Goal: Navigation & Orientation: Find specific page/section

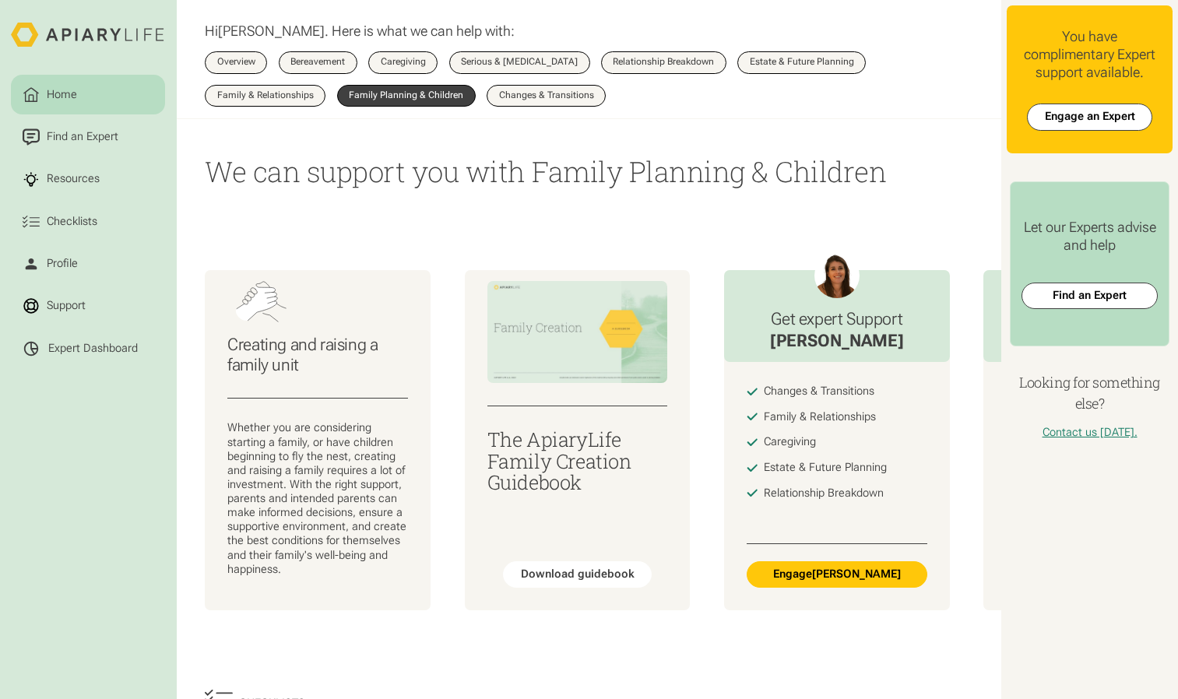
scroll to position [473, 0]
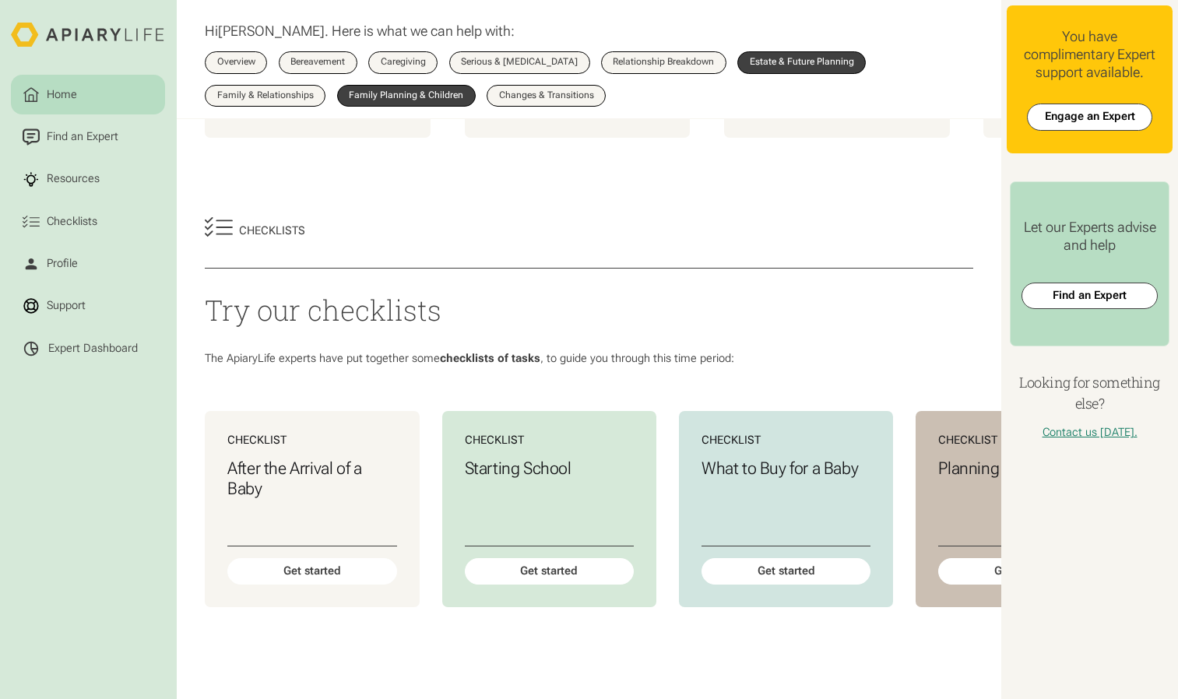
click at [779, 72] on link "Estate & Future Planning" at bounding box center [802, 62] width 129 height 22
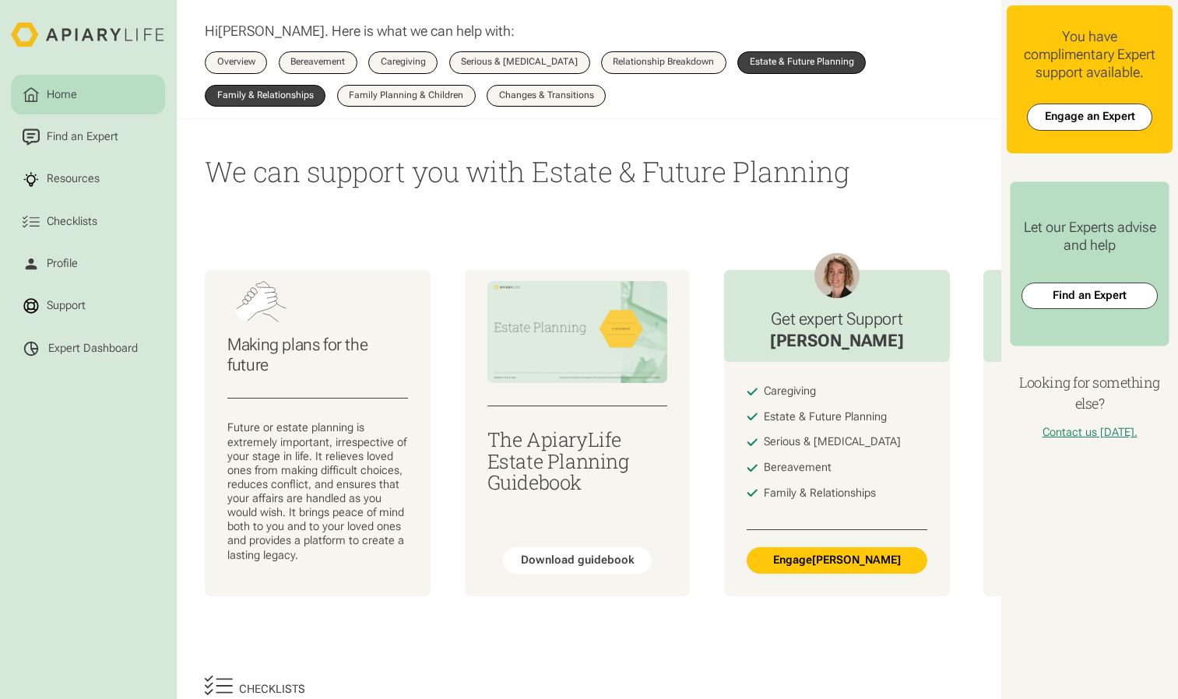
click at [260, 88] on link "Family & Relationships" at bounding box center [265, 96] width 121 height 22
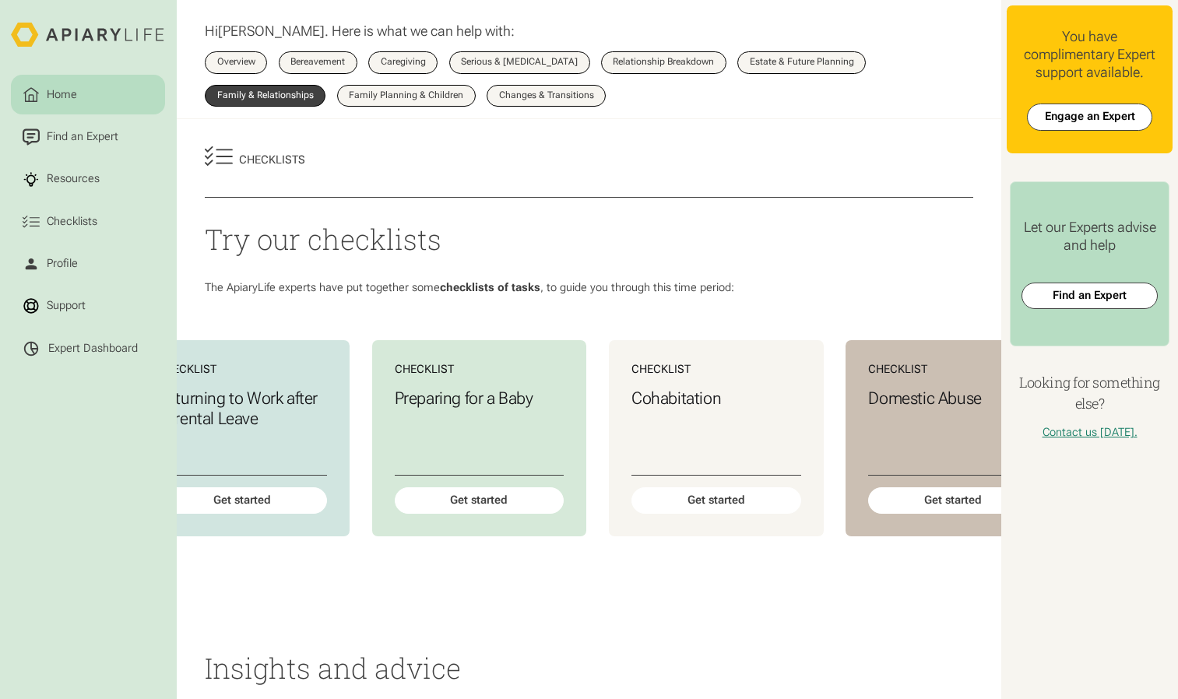
scroll to position [0, 2051]
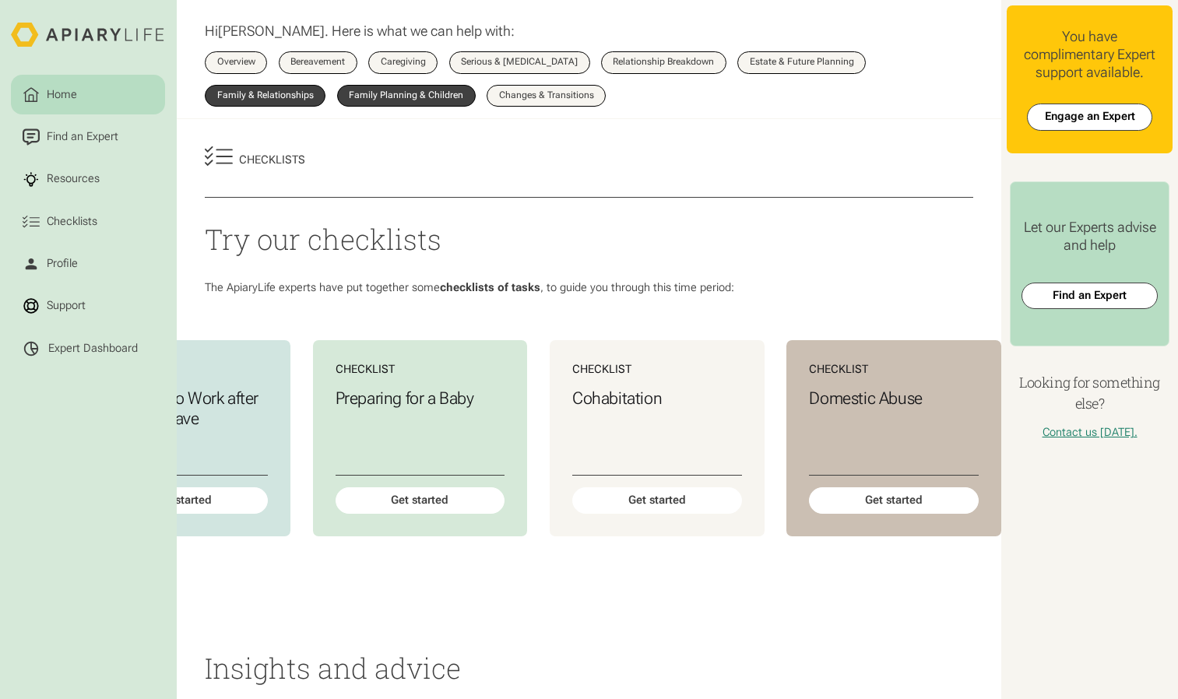
click at [442, 90] on link "Family Planning & Children" at bounding box center [406, 96] width 139 height 22
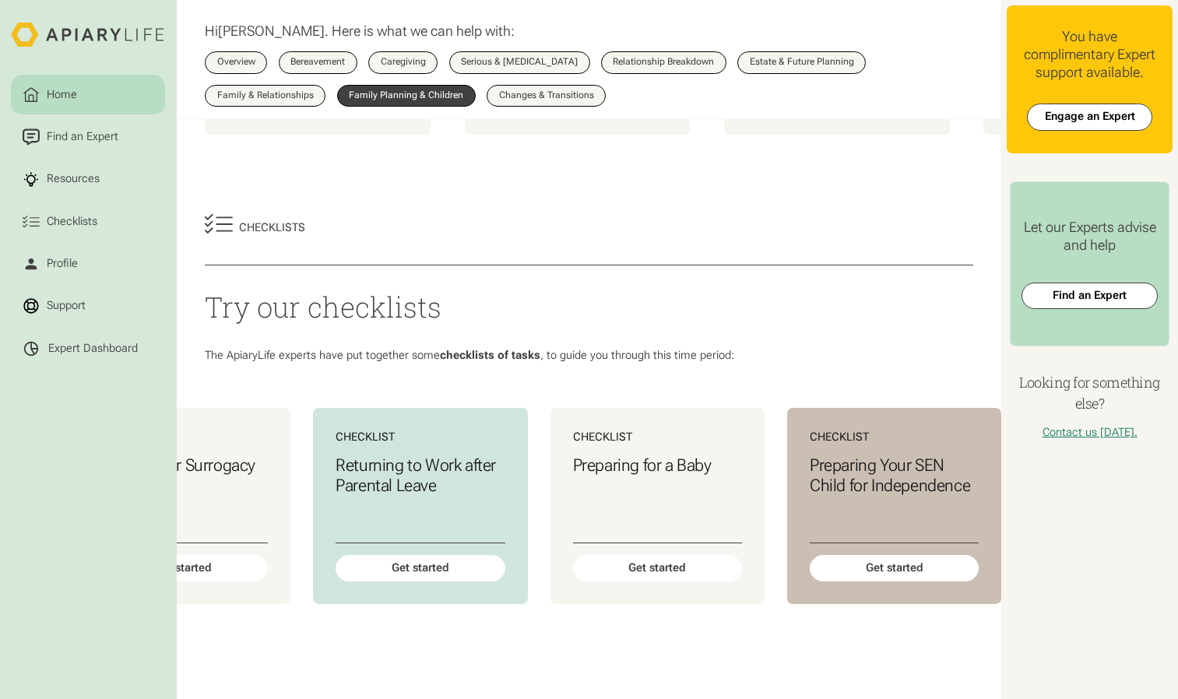
scroll to position [475, 0]
click at [531, 107] on link "Changes & Transitions" at bounding box center [546, 96] width 119 height 22
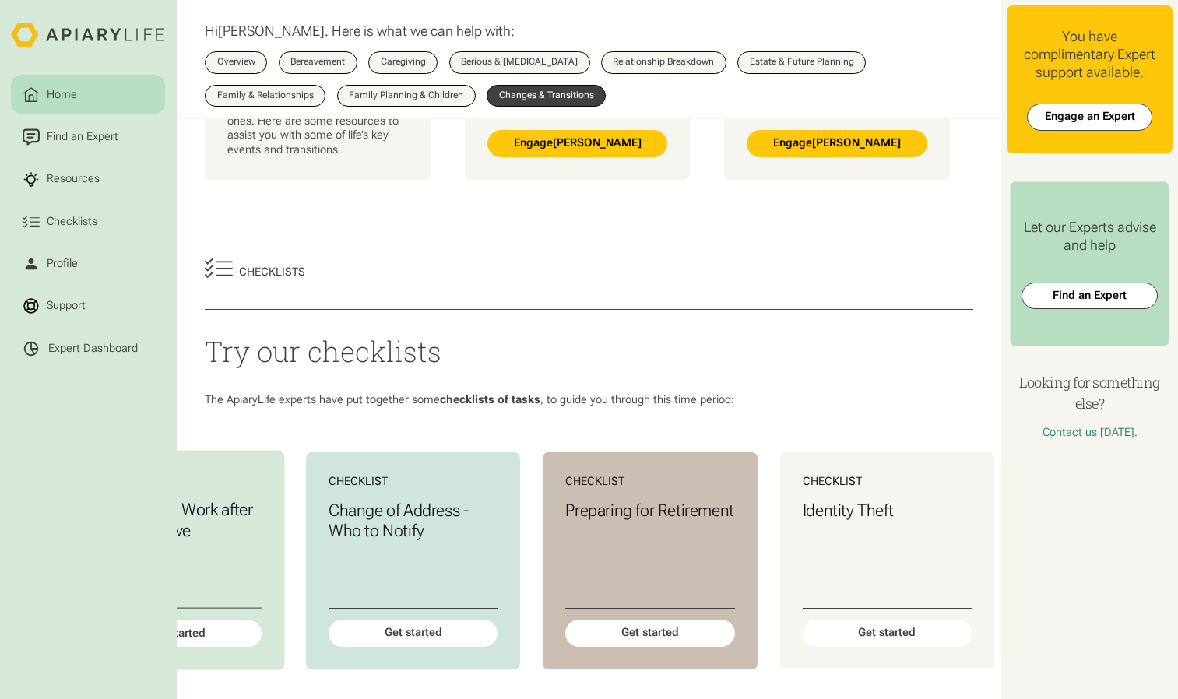
scroll to position [0, 374]
